Goal: Ask a question

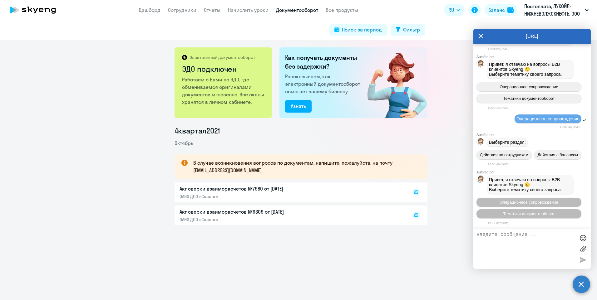
scroll to position [6888, 0]
click at [527, 214] on span "Тематики документооборот" at bounding box center [529, 214] width 52 height 5
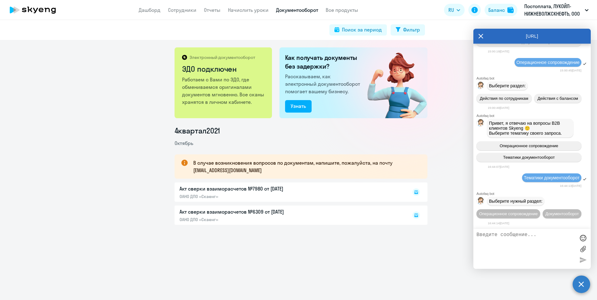
scroll to position [6956, 0]
click at [546, 215] on span "Документооборот" at bounding box center [562, 214] width 33 height 5
click at [498, 241] on textarea at bounding box center [526, 249] width 99 height 34
click at [543, 215] on button "Документооборот" at bounding box center [562, 214] width 39 height 9
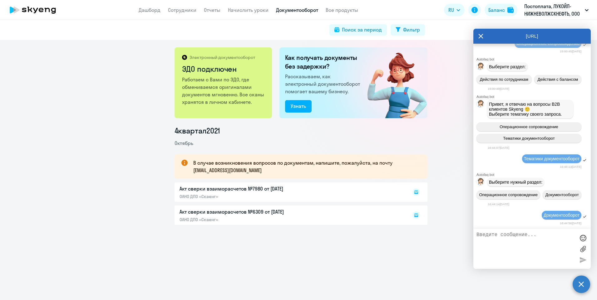
scroll to position [7059, 0]
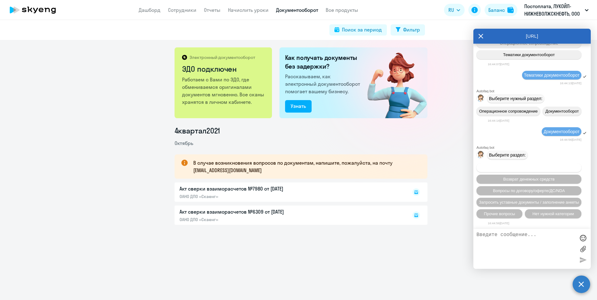
click at [512, 167] on span "Вопросы по оформлению бух.документов" at bounding box center [529, 168] width 79 height 5
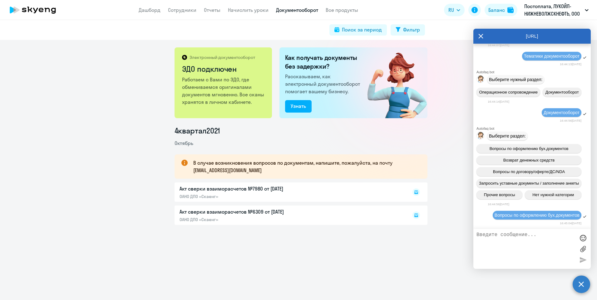
click at [494, 238] on textarea at bounding box center [526, 249] width 99 height 34
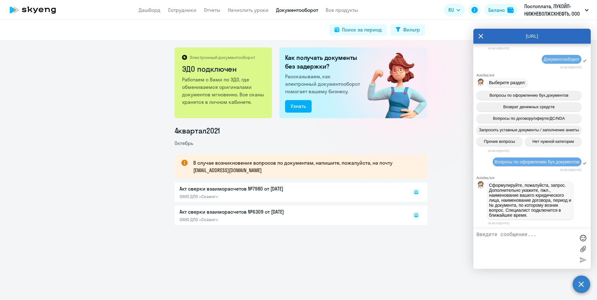
scroll to position [7136, 0]
click at [488, 233] on textarea at bounding box center [526, 249] width 99 height 34
click at [478, 236] on textarea "Прошу срочно выставить в [GEOGRAPHIC_DATA] акт и счет за август для ООО "ЛУКОЙЛ…" at bounding box center [526, 249] width 99 height 34
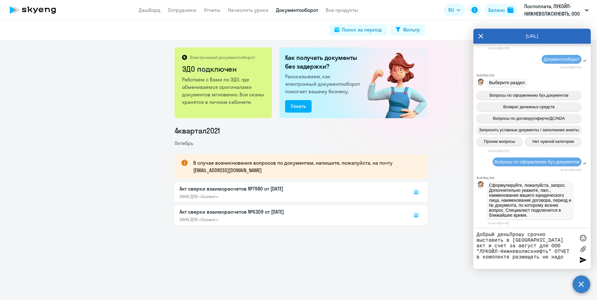
type textarea "Добрый день.Прошу срочно выставить в [GEOGRAPHIC_DATA] акт и счет за август для…"
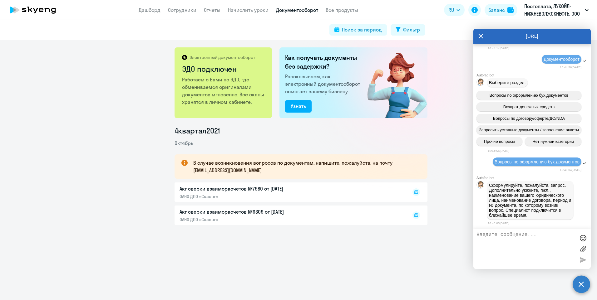
scroll to position [7170, 0]
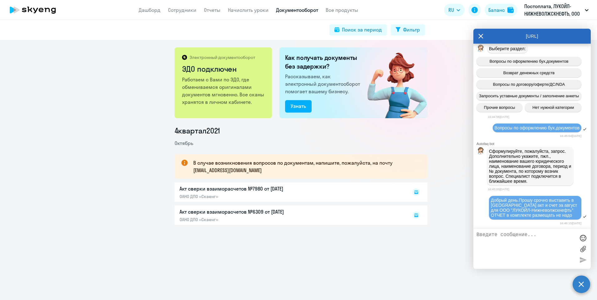
click at [482, 33] on icon at bounding box center [480, 36] width 5 height 15
